Goal: Task Accomplishment & Management: Manage account settings

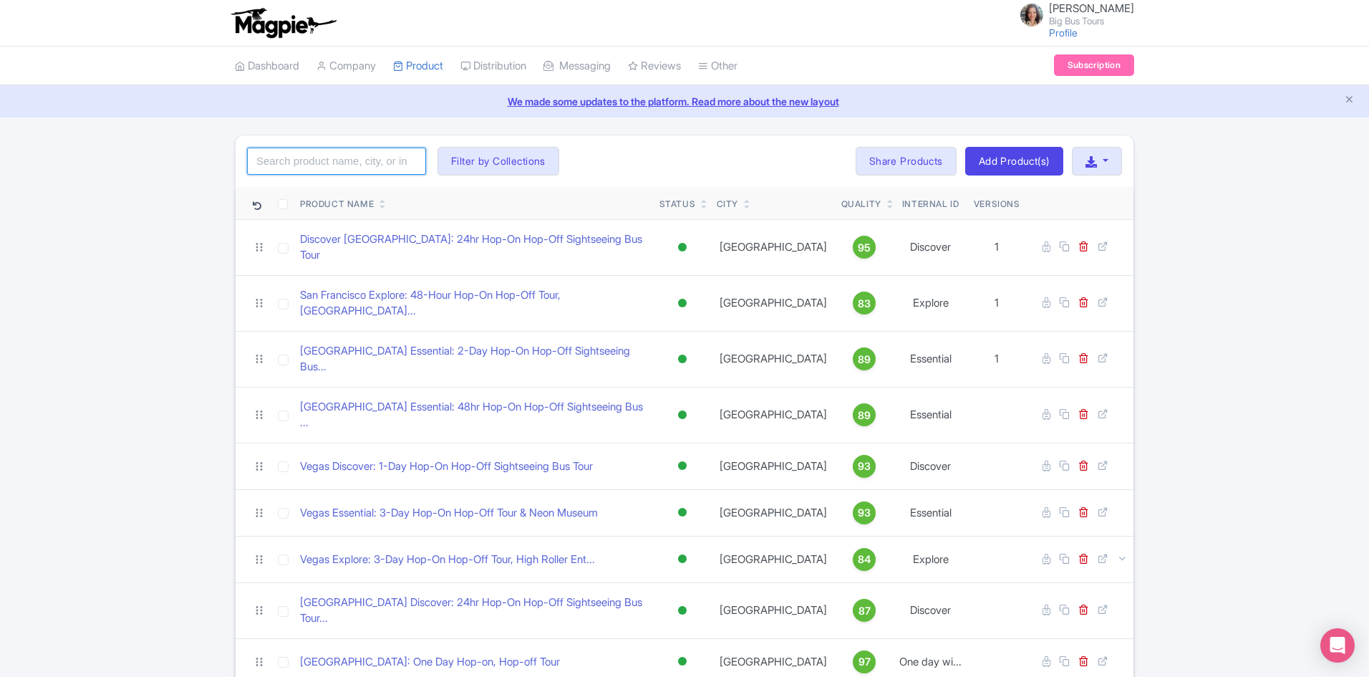
click at [329, 169] on input "search" at bounding box center [336, 160] width 179 height 27
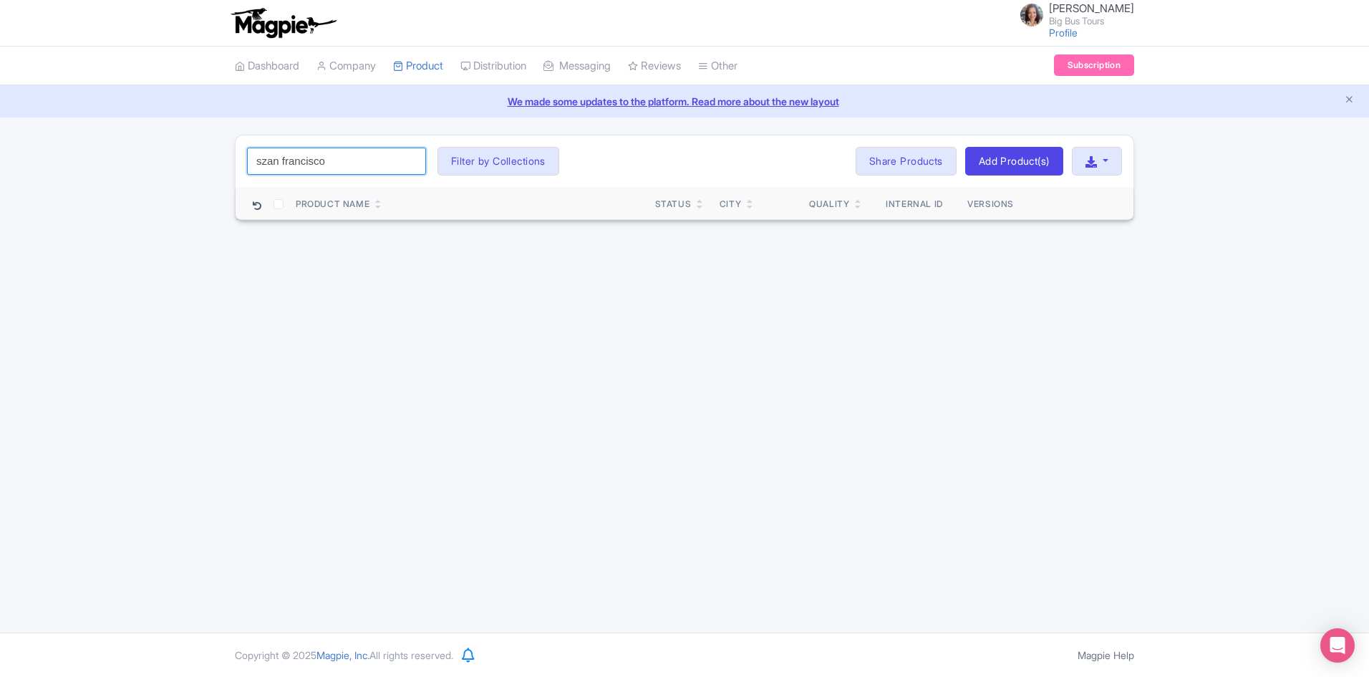
click button "Search" at bounding box center [0, 0] width 0 height 0
click at [268, 160] on input "szan francisco" at bounding box center [336, 160] width 179 height 27
type input "[GEOGRAPHIC_DATA]"
drag, startPoint x: 477, startPoint y: 166, endPoint x: 475, endPoint y: 233, distance: 66.6
click at [477, 165] on button "Filter by Collections" at bounding box center [498, 161] width 122 height 29
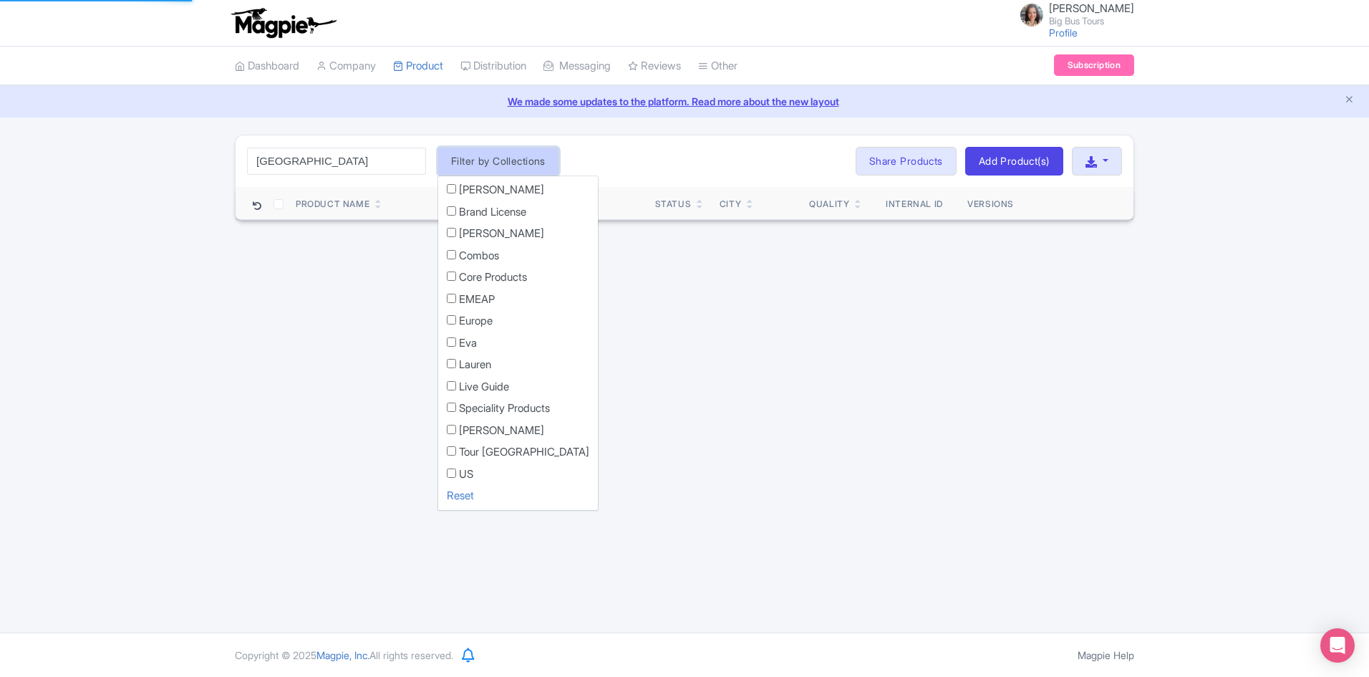
click at [530, 160] on button "Filter by Collections" at bounding box center [498, 161] width 122 height 29
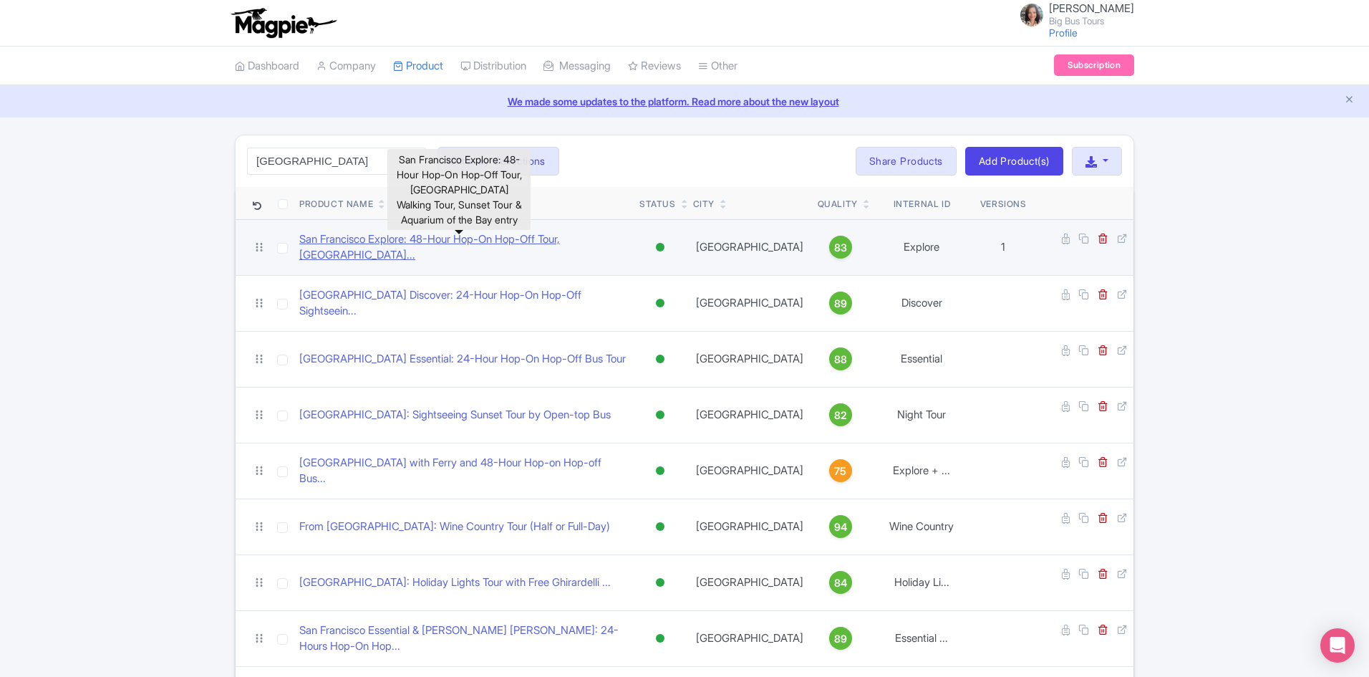
click at [434, 243] on link "San Francisco Explore: 48-Hour Hop-On Hop-Off Tour, [GEOGRAPHIC_DATA]..." at bounding box center [463, 247] width 329 height 32
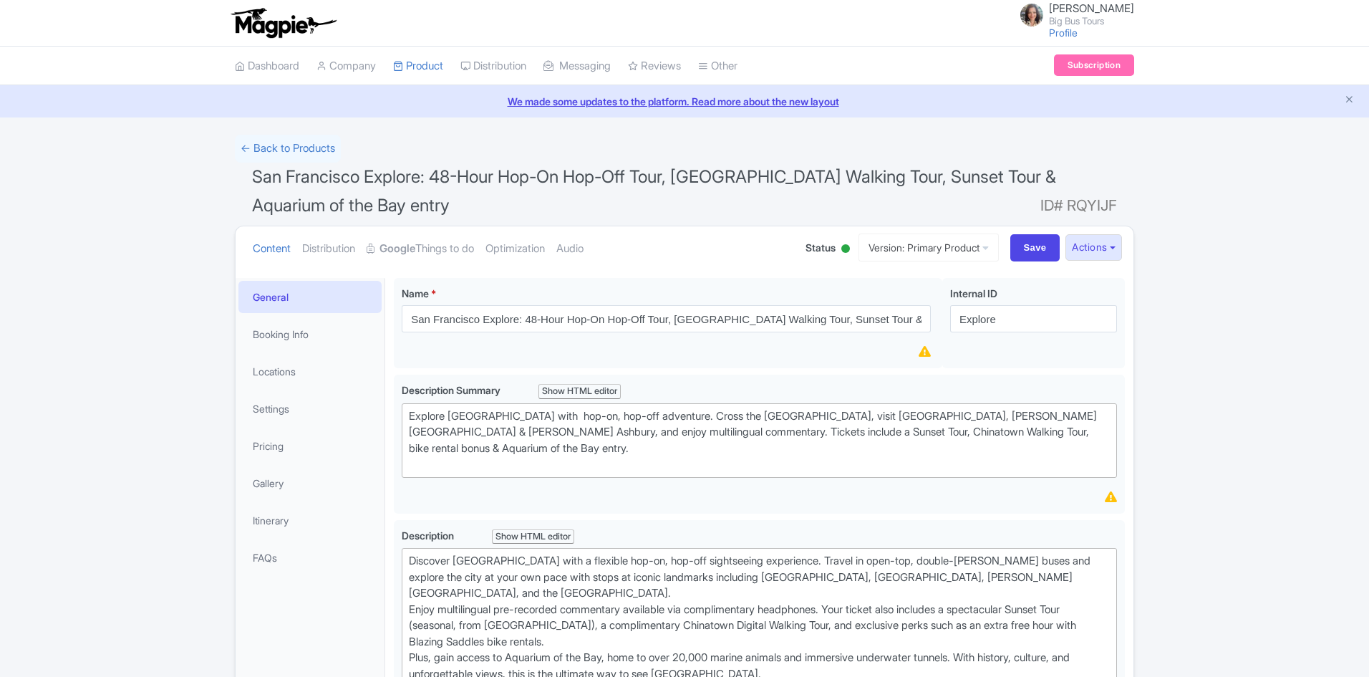
scroll to position [286, 0]
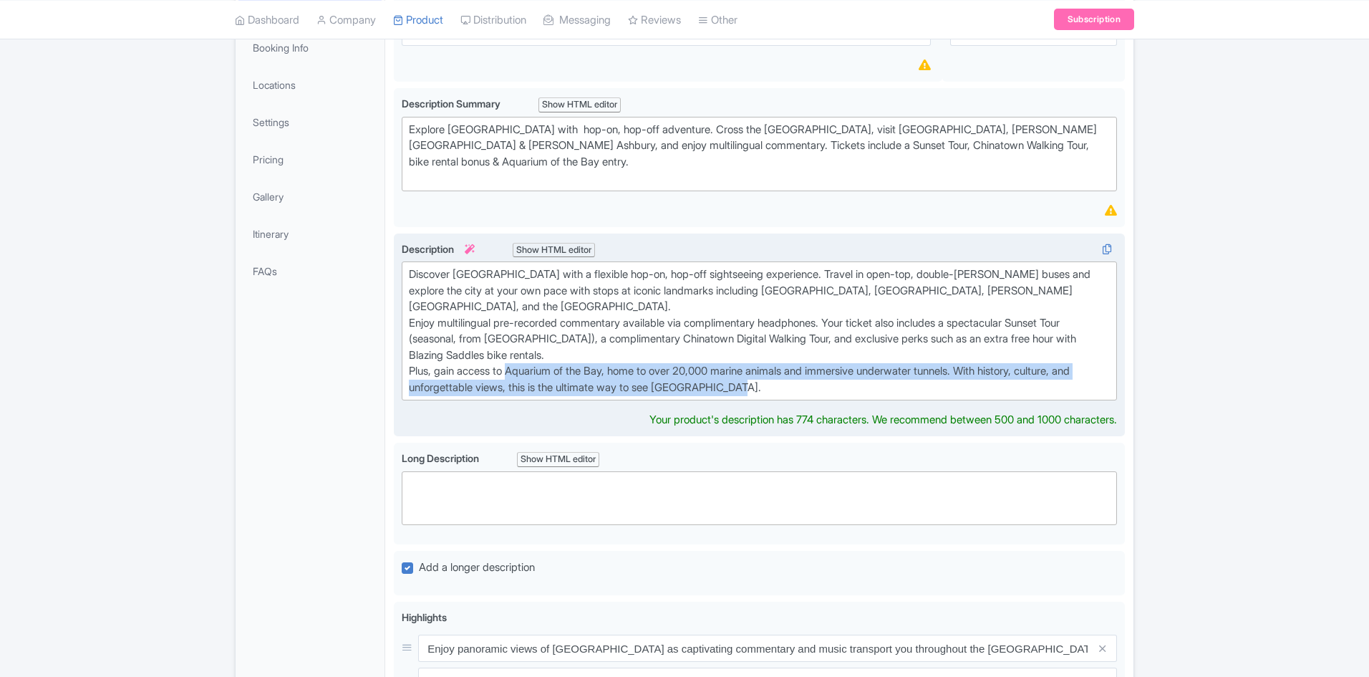
drag, startPoint x: 513, startPoint y: 370, endPoint x: 772, endPoint y: 385, distance: 258.9
click at [772, 385] on div "Discover [GEOGRAPHIC_DATA] with a flexible hop-on, hop-off sightseeing experien…" at bounding box center [759, 330] width 701 height 129
type trix-editor "<div>Discover [GEOGRAPHIC_DATA] with a flexible hop-on, hop-off sightseeing exp…"
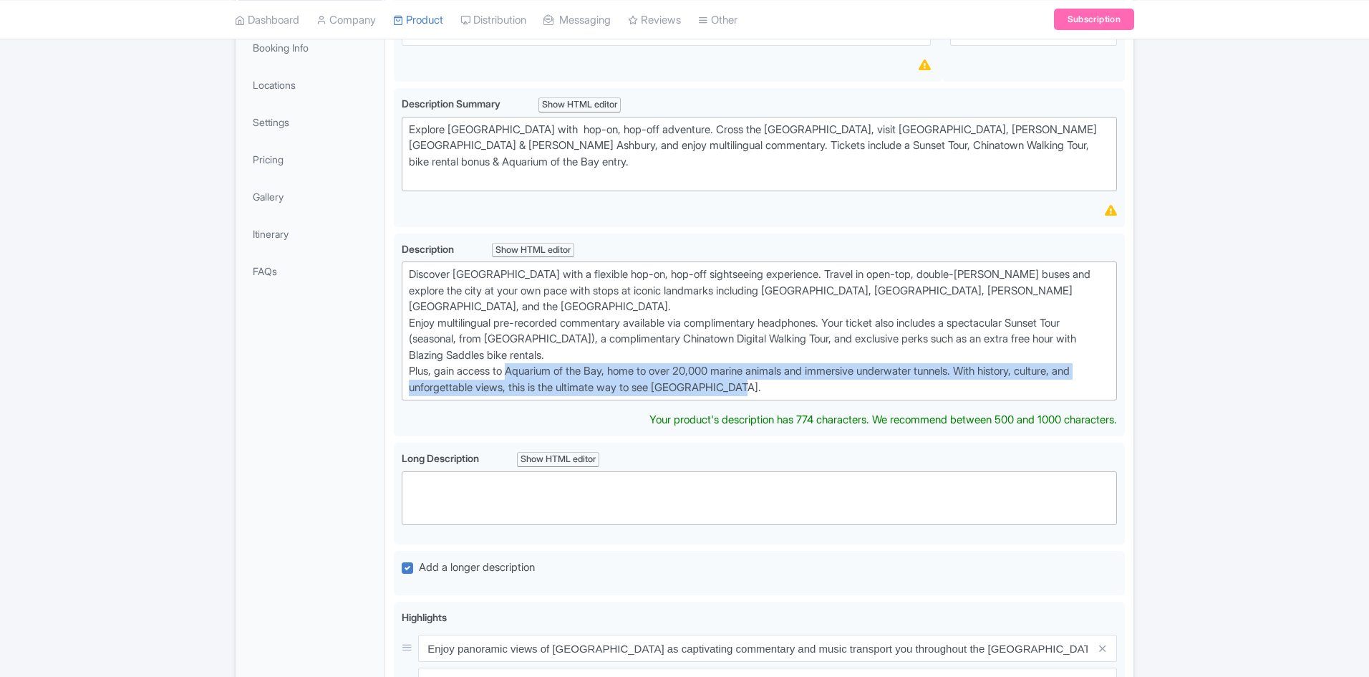
copy div "Aquarium of the Bay, home to over 20,000 marine animals and immersive underwate…"
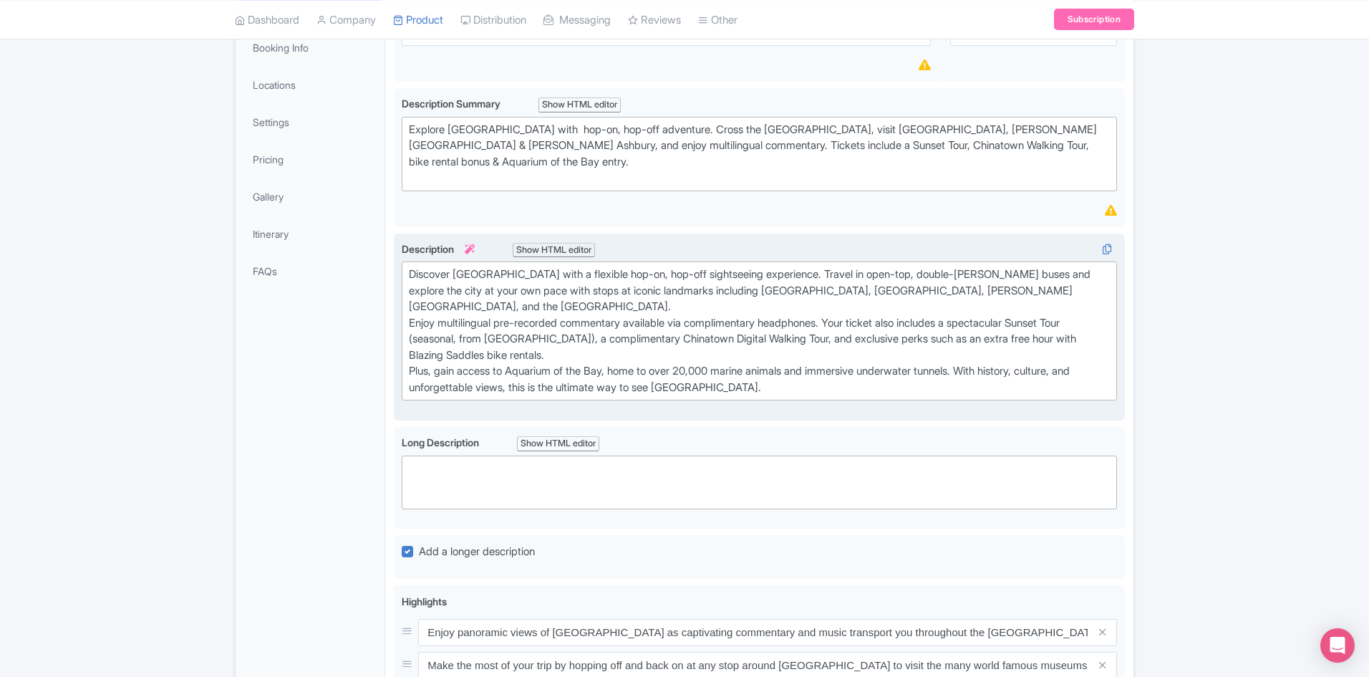
click at [586, 345] on div "Discover [GEOGRAPHIC_DATA] with a flexible hop-on, hop-off sightseeing experien…" at bounding box center [759, 330] width 701 height 129
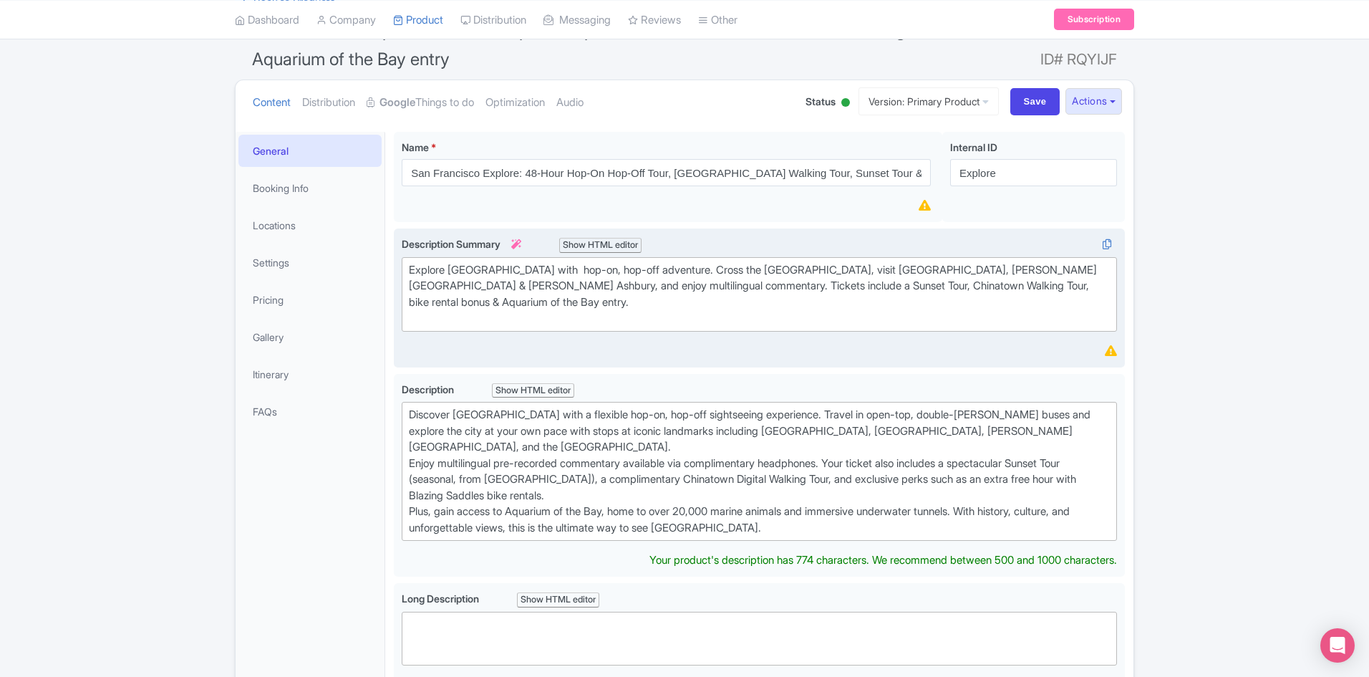
scroll to position [143, 0]
